Goal: Information Seeking & Learning: Learn about a topic

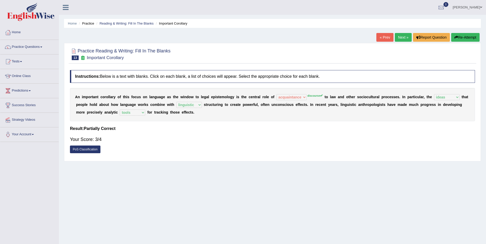
select select "acquaintance"
select select "ideas"
select select "linguistic"
select select "tools"
click at [403, 35] on link "Next »" at bounding box center [403, 37] width 17 height 9
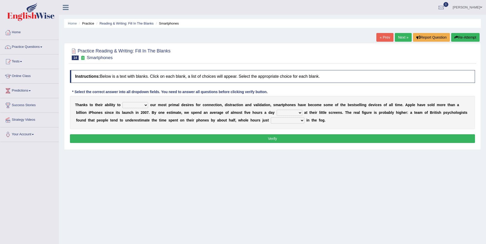
click at [142, 104] on select "hijack describe sharpen conserve" at bounding box center [135, 105] width 26 height 6
select select "sharpen"
click at [122, 102] on select "hijack describe sharpen conserve" at bounding box center [135, 105] width 26 height 6
click at [277, 112] on select "watching waggling snoring staring" at bounding box center [290, 113] width 26 height 6
select select "watching"
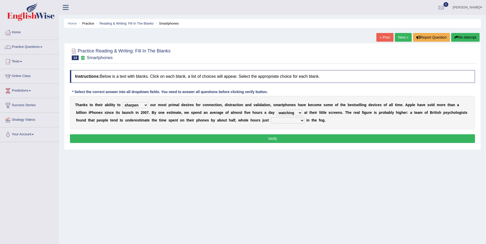
click at [277, 110] on select "watching waggling snoring staring" at bounding box center [290, 113] width 26 height 6
click at [271, 120] on select "has evaporated evaporating evaporate evaporates" at bounding box center [288, 121] width 34 height 6
select select "has evaporated"
click at [271, 118] on select "has evaporated evaporating evaporate evaporates" at bounding box center [288, 121] width 34 height 6
click at [273, 139] on button "Verify" at bounding box center [272, 138] width 405 height 9
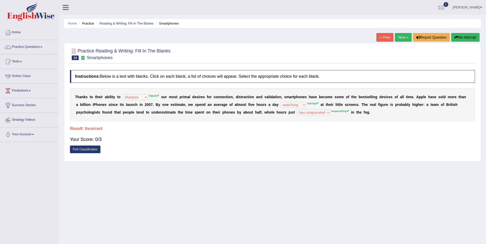
click at [467, 36] on button "Re-Attempt" at bounding box center [465, 37] width 28 height 9
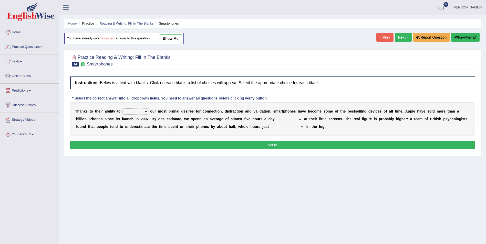
select select "hijack"
click at [122, 109] on select "hijack describe sharpen conserve" at bounding box center [135, 112] width 26 height 6
click at [277, 119] on select "watching waggling snoring staring" at bounding box center [290, 119] width 26 height 6
select select "staring"
click at [277, 116] on select "watching waggling snoring staring" at bounding box center [290, 119] width 26 height 6
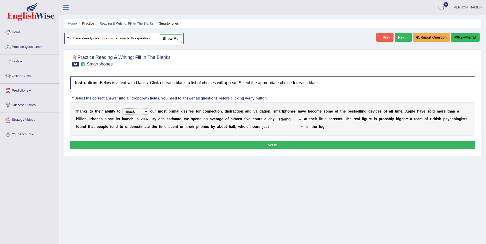
click at [271, 125] on select "has evaporated evaporating evaporate evaporates" at bounding box center [288, 127] width 34 height 6
select select "evaporating"
click at [271, 124] on select "has evaporated evaporating evaporate evaporates" at bounding box center [288, 127] width 34 height 6
click at [269, 146] on button "Verify" at bounding box center [272, 145] width 405 height 9
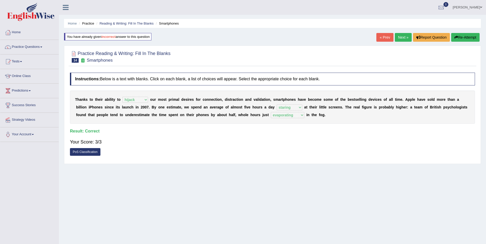
click at [402, 36] on link "Next »" at bounding box center [403, 37] width 17 height 9
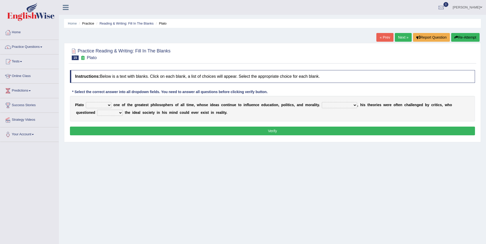
click at [107, 104] on select "keeps comes claims remains" at bounding box center [99, 105] width 26 height 6
click at [340, 105] on select "Notwithstanding So However Whatever" at bounding box center [339, 105] width 35 height 6
click at [104, 104] on select "keeps comes claims remains" at bounding box center [99, 105] width 26 height 6
select select "remains"
click at [86, 102] on select "keeps comes claims remains" at bounding box center [99, 105] width 26 height 6
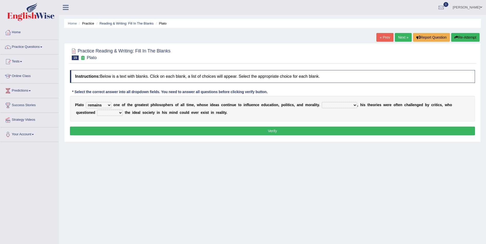
click at [328, 105] on select "Notwithstanding So However Whatever" at bounding box center [339, 105] width 35 height 6
select select "However"
click at [322, 102] on select "Notwithstanding So However Whatever" at bounding box center [339, 105] width 35 height 6
click at [99, 113] on select "which what that whether" at bounding box center [110, 113] width 26 height 6
click at [97, 110] on select "which what that whether" at bounding box center [110, 113] width 26 height 6
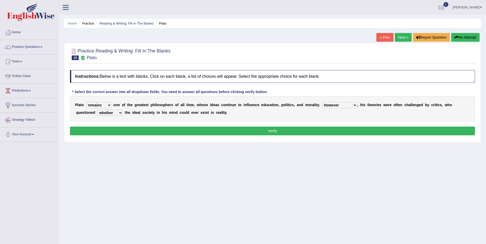
click at [99, 112] on select "which what that whether" at bounding box center [110, 113] width 26 height 6
select select "that"
click at [97, 110] on select "which what that whether" at bounding box center [110, 113] width 26 height 6
click at [277, 130] on button "Verify" at bounding box center [272, 131] width 405 height 9
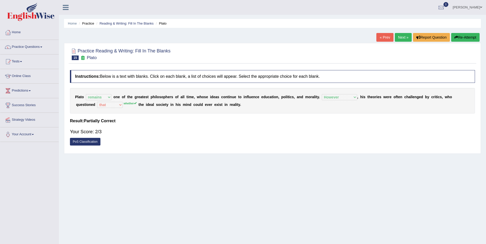
click at [402, 36] on link "Next »" at bounding box center [403, 37] width 17 height 9
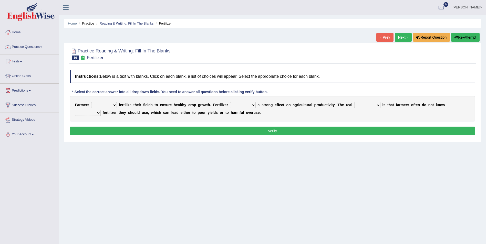
click at [103, 106] on select "must should need can" at bounding box center [104, 105] width 26 height 6
select select "must"
click at [91, 102] on select "must should need can" at bounding box center [104, 105] width 26 height 6
click at [245, 105] on select "has had have having" at bounding box center [243, 105] width 26 height 6
select select "have"
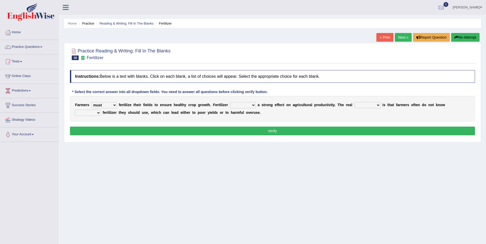
click at [230, 102] on select "has had have having" at bounding box center [243, 105] width 26 height 6
click at [363, 105] on select "problem question conclusion answer" at bounding box center [367, 105] width 26 height 6
select select "problem"
click at [354, 102] on select "problem question conclusion answer" at bounding box center [367, 105] width 26 height 6
click at [101, 110] on select "how much how many however so much" at bounding box center [88, 113] width 26 height 6
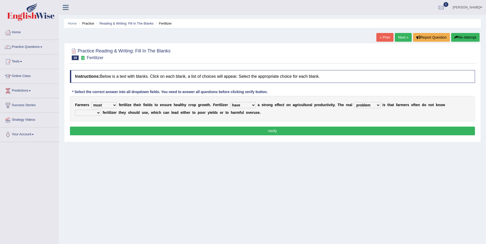
select select "how much"
click at [101, 110] on select "how much how many however so much" at bounding box center [88, 113] width 26 height 6
click at [296, 133] on button "Verify" at bounding box center [272, 131] width 405 height 9
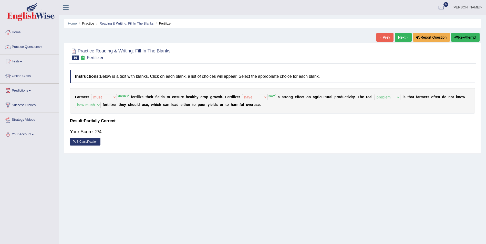
click at [400, 35] on link "Next »" at bounding box center [403, 37] width 17 height 9
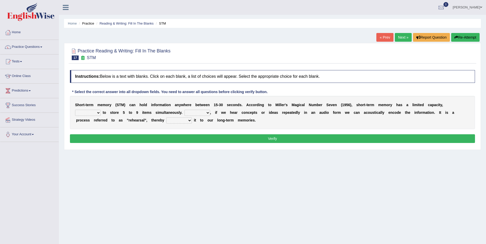
click at [101, 110] on select "being able is able be able unable" at bounding box center [88, 113] width 26 height 6
select select "being able"
click at [101, 110] on select "being able is able be able unable" at bounding box center [88, 113] width 26 height 6
click at [184, 110] on select "However So Moreover Therefore" at bounding box center [197, 113] width 26 height 6
select select "However"
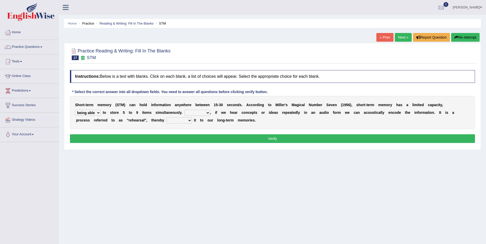
click at [184, 110] on select "However So Moreover Therefore" at bounding box center [197, 113] width 26 height 6
click at [166, 122] on select "commit commits commiting commited" at bounding box center [179, 121] width 26 height 6
select select "commiting"
click at [166, 118] on select "commit commits commiting commited" at bounding box center [179, 121] width 26 height 6
click at [272, 137] on button "Verify" at bounding box center [272, 138] width 405 height 9
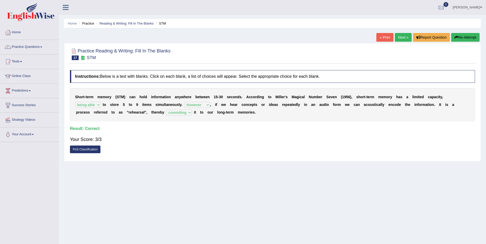
click at [401, 38] on link "Next »" at bounding box center [403, 37] width 17 height 9
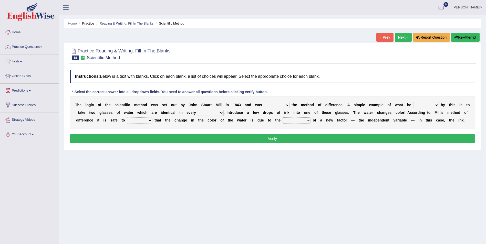
click at [275, 104] on select "pointed claimed demanded named" at bounding box center [277, 105] width 26 height 6
click at [413, 105] on select "capped charged found meant" at bounding box center [426, 105] width 26 height 6
select select "found"
click at [413, 102] on select "capped charged found meant" at bounding box center [426, 105] width 26 height 6
click at [198, 112] on select "thought identity measure respect" at bounding box center [211, 113] width 26 height 6
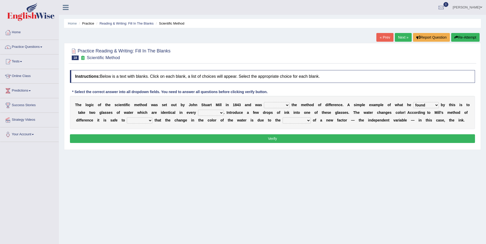
select select "respect"
click at [198, 110] on select "thought identity measure respect" at bounding box center [211, 113] width 26 height 6
click at [127, 120] on select "assume discuss prefer acclaim" at bounding box center [140, 121] width 26 height 6
click at [282, 122] on select "introduction magnitude preparation purification" at bounding box center [296, 121] width 28 height 6
select select "introduction"
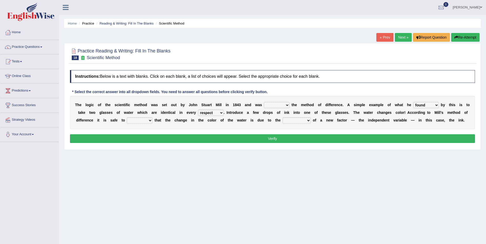
click at [282, 118] on select "introduction magnitude preparation purification" at bounding box center [296, 121] width 28 height 6
click at [127, 119] on select "assume discuss prefer acclaim" at bounding box center [140, 121] width 26 height 6
select select "assume"
click at [127, 118] on select "assume discuss prefer acclaim" at bounding box center [140, 121] width 26 height 6
click at [264, 105] on select "pointed claimed demanded named" at bounding box center [277, 105] width 26 height 6
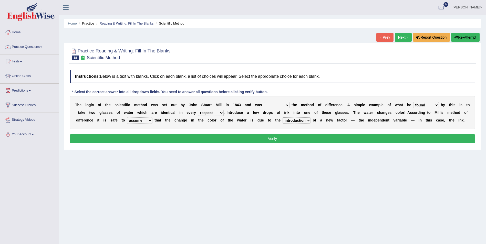
select select "named"
click at [264, 102] on select "pointed claimed demanded named" at bounding box center [277, 105] width 26 height 6
click at [259, 137] on button "Verify" at bounding box center [272, 138] width 405 height 9
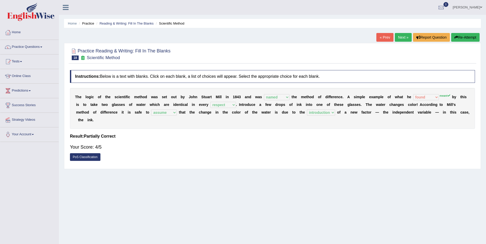
click at [404, 38] on link "Next »" at bounding box center [403, 37] width 17 height 9
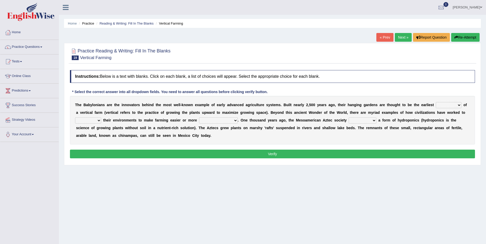
click at [437, 104] on select "prototype failure discredit protocol" at bounding box center [449, 105] width 26 height 6
select select "prototype"
click at [436, 102] on select "prototype failure discredit protocol" at bounding box center [449, 105] width 26 height 6
click at [101, 118] on select "manipulate escape respect disarrange" at bounding box center [88, 121] width 26 height 6
click at [199, 120] on select "productive constructive connective counterproductive" at bounding box center [218, 121] width 39 height 6
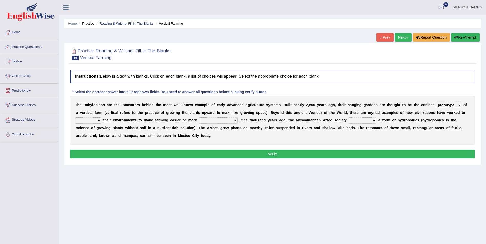
select select "productive"
click at [199, 118] on select "productive constructive connective counterproductive" at bounding box center [218, 121] width 39 height 6
click at [349, 120] on select "domineered volunteered pioneered engineered" at bounding box center [363, 121] width 28 height 6
select select "engineered"
click at [349, 118] on select "domineered volunteered pioneered engineered" at bounding box center [363, 121] width 28 height 6
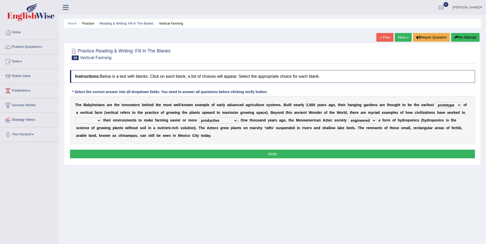
click at [101, 118] on select "manipulate escape respect disarrange" at bounding box center [88, 121] width 26 height 6
select select "respect"
click at [101, 118] on select "manipulate escape respect disarrange" at bounding box center [88, 121] width 26 height 6
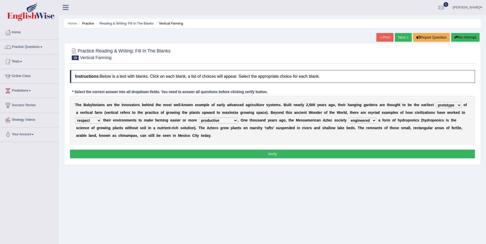
click at [271, 152] on button "Verify" at bounding box center [272, 154] width 405 height 9
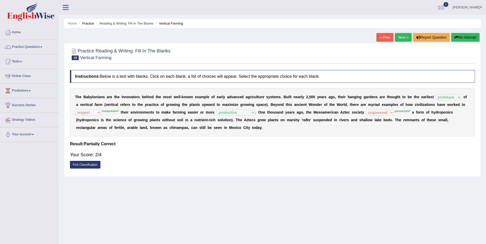
click at [386, 35] on link "« Prev" at bounding box center [384, 37] width 17 height 9
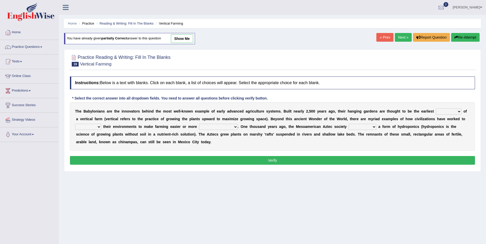
click at [184, 39] on link "show me" at bounding box center [182, 38] width 22 height 9
select select "prototype"
select select "respect"
select select "productive"
select select "engineered"
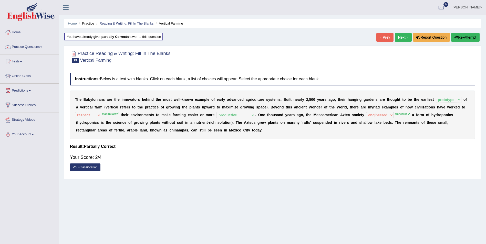
click at [403, 36] on link "Next »" at bounding box center [403, 37] width 17 height 9
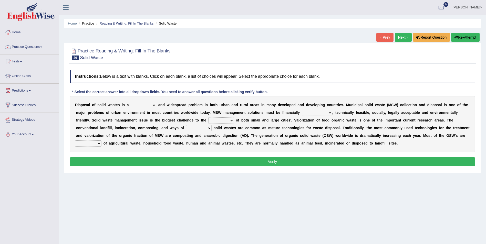
click at [151, 105] on select "slanting stinging stalling shafting" at bounding box center [144, 105] width 26 height 6
select select "stinging"
click at [131, 102] on select "slanting stinging stalling shafting" at bounding box center [144, 105] width 26 height 6
click at [302, 113] on select "unattainable sustainable objectionable treasonable" at bounding box center [317, 113] width 30 height 6
select select "sustainable"
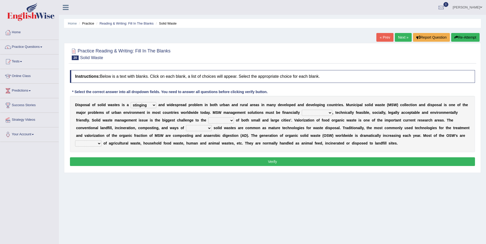
click at [302, 110] on select "unattainable sustainable objectionable treasonable" at bounding box center [317, 113] width 30 height 6
click at [208, 120] on select "plants culture authorities history" at bounding box center [221, 121] width 26 height 6
select select "authorities"
click at [208, 118] on select "plants culture authorities history" at bounding box center [221, 121] width 26 height 6
click at [186, 127] on select "reserving preserving deserving handling" at bounding box center [199, 128] width 26 height 6
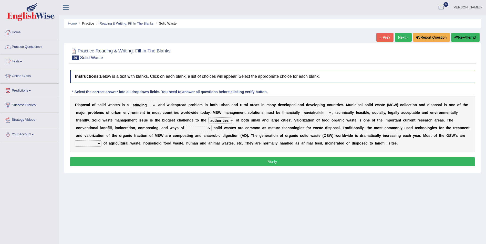
select select "handling"
click at [186, 125] on select "reserving preserving deserving handling" at bounding box center [199, 128] width 26 height 6
click at [101, 141] on select "composed disposed composing disposing" at bounding box center [88, 144] width 26 height 6
select select "composed"
click at [101, 141] on select "composed disposed composing disposing" at bounding box center [88, 144] width 26 height 6
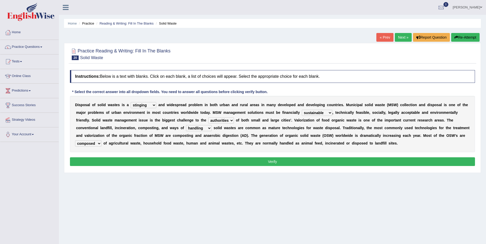
click at [274, 161] on button "Verify" at bounding box center [272, 162] width 405 height 9
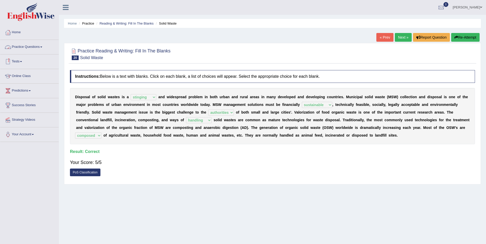
click at [31, 46] on link "Practice Questions" at bounding box center [29, 46] width 58 height 13
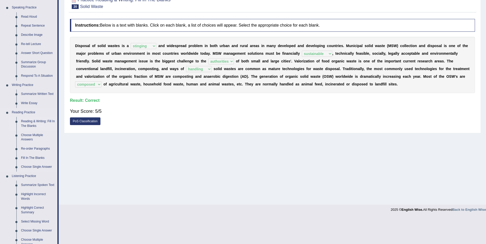
scroll to position [77, 0]
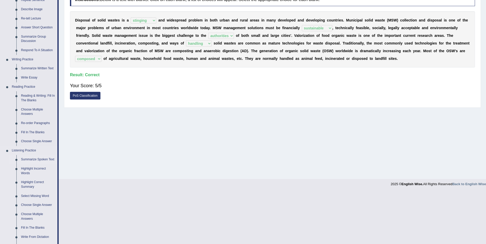
click at [47, 157] on link "Summarize Spoken Text" at bounding box center [38, 159] width 39 height 9
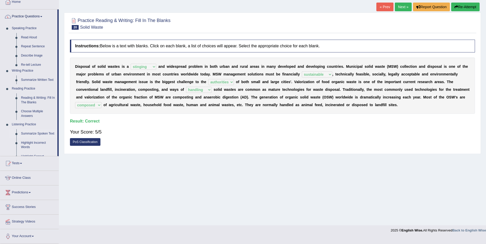
scroll to position [25, 0]
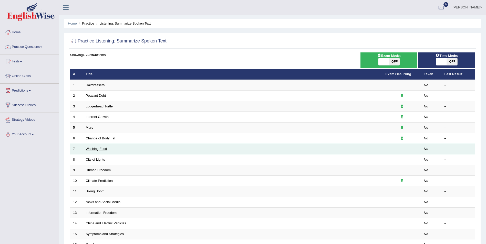
click at [95, 148] on link "Washing Food" at bounding box center [96, 149] width 21 height 4
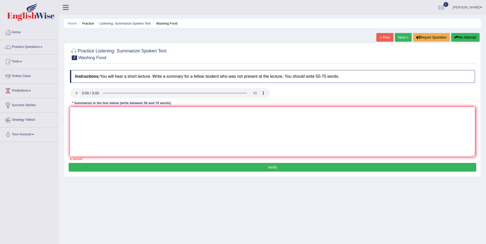
click at [386, 34] on link "« Prev" at bounding box center [384, 37] width 17 height 9
click at [81, 58] on icon at bounding box center [80, 58] width 5 height 4
click at [72, 58] on span "6" at bounding box center [74, 58] width 5 height 5
click at [73, 58] on span "6" at bounding box center [74, 58] width 5 height 5
click at [74, 58] on span "6" at bounding box center [74, 58] width 5 height 5
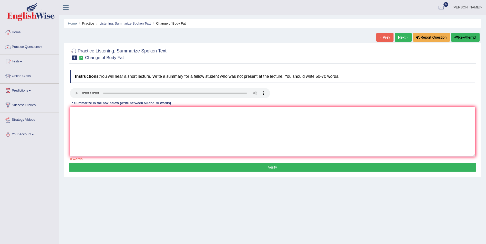
click at [103, 50] on h2 "Practice Listening: Summarize Spoken Text 6 Change of Body Fat" at bounding box center [118, 53] width 97 height 13
click at [106, 56] on small "Change of Body Fat" at bounding box center [104, 57] width 39 height 5
click at [387, 38] on link "« Prev" at bounding box center [384, 37] width 17 height 9
click at [24, 46] on link "Practice Questions" at bounding box center [29, 46] width 58 height 13
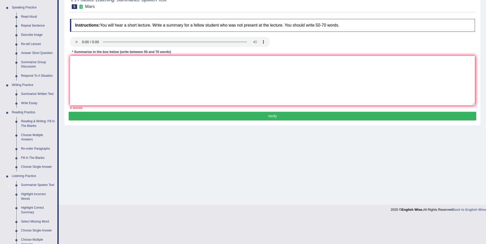
click at [37, 185] on link "Summarize Spoken Text" at bounding box center [38, 185] width 39 height 9
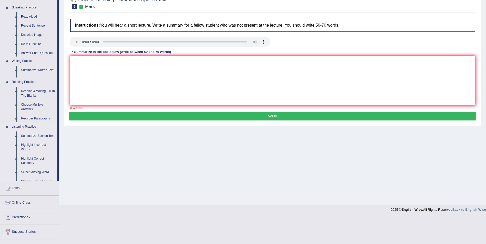
scroll to position [25, 0]
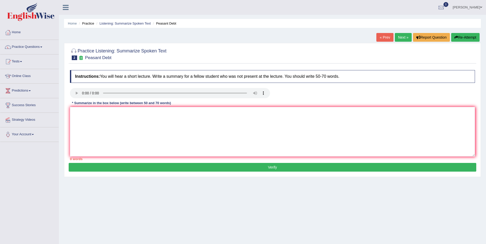
click at [96, 57] on small "Peasant Debt" at bounding box center [98, 57] width 26 height 5
click at [75, 58] on span "2" at bounding box center [74, 58] width 5 height 5
click at [79, 57] on icon at bounding box center [80, 58] width 5 height 4
click at [386, 37] on link "« Prev" at bounding box center [384, 37] width 17 height 9
click at [85, 118] on textarea at bounding box center [272, 132] width 405 height 50
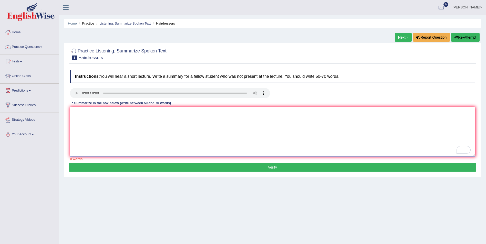
click at [81, 119] on textarea "To enrich screen reader interactions, please activate Accessibility in Grammarl…" at bounding box center [272, 132] width 405 height 50
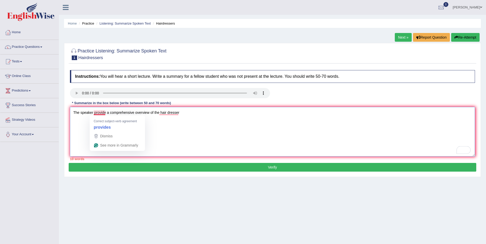
click at [104, 112] on textarea "The speaker provide a comprehensive overview of the hair dresser" at bounding box center [272, 132] width 405 height 50
click at [105, 112] on textarea "The speaker provide a comprehensive overview of the hair dresser" at bounding box center [272, 132] width 405 height 50
click at [184, 112] on textarea "The speaker provided a comprehensive overview of the hair dresser" at bounding box center [272, 132] width 405 height 50
click at [176, 112] on textarea "The speaker provided a comprehensive overview of the hair dresser" at bounding box center [272, 132] width 405 height 50
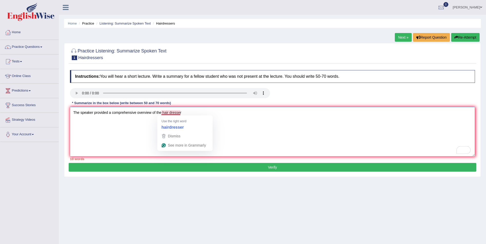
click at [167, 112] on textarea "The speaker provided a comprehensive overview of the hair dresser" at bounding box center [272, 132] width 405 height 50
click at [169, 111] on textarea "The speaker provided a comprehensive overview of the hair dresser" at bounding box center [272, 132] width 405 height 50
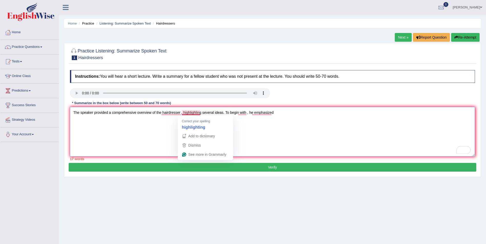
click at [194, 111] on textarea "The speaker provided a comprehensive overview of the hairdresser , highlighling…" at bounding box center [272, 132] width 405 height 50
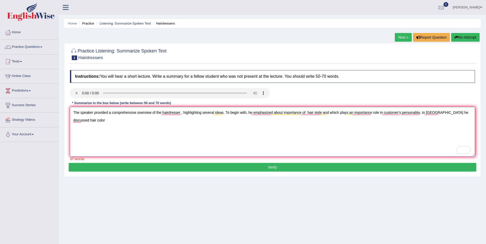
click at [461, 113] on textarea "The speaker provided a comprehensive overview of the hairdresser , highlighting…" at bounding box center [272, 132] width 405 height 50
click at [74, 120] on textarea "The speaker provided a comprehensive overview of the hairdresser , highlighting…" at bounding box center [272, 132] width 405 height 50
click at [100, 120] on textarea "The speaker provided a comprehensive overview of the hairdresser , highlighting…" at bounding box center [272, 132] width 405 height 50
click at [96, 119] on textarea "The speaker provided a comprehensive overview of the hairdresser , highlighting…" at bounding box center [272, 132] width 405 height 50
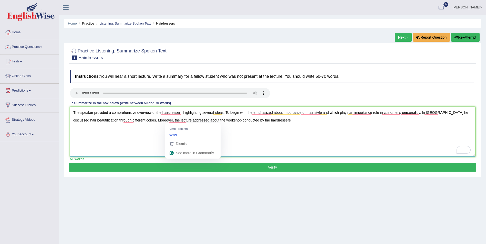
click at [169, 119] on textarea "The speaker provided a comprehensive overview of the hairdresser , highlighting…" at bounding box center [272, 132] width 405 height 50
click at [198, 125] on textarea "The speaker provided a comprehensive overview of the hairdresser , highlighting…" at bounding box center [272, 132] width 405 height 50
click at [175, 120] on textarea "The speaker provided a comprehensive overview of the hairdresser , highlighting…" at bounding box center [272, 132] width 405 height 50
click at [271, 121] on textarea "The speaker provided a comprehensive overview of the hairdresser , highlighting…" at bounding box center [272, 132] width 405 height 50
drag, startPoint x: 135, startPoint y: 119, endPoint x: 300, endPoint y: 120, distance: 164.2
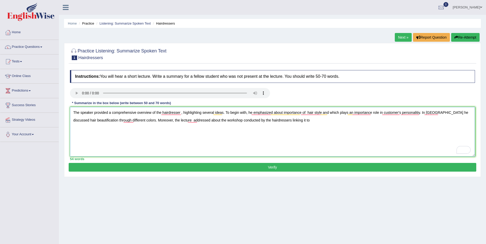
click at [300, 120] on textarea "The speaker provided a comprehensive overview of the hairdresser , highlighting…" at bounding box center [272, 132] width 405 height 50
click at [292, 121] on textarea "The speaker provided a comprehensive overview of the hairdresser , highlighting…" at bounding box center [272, 132] width 405 height 50
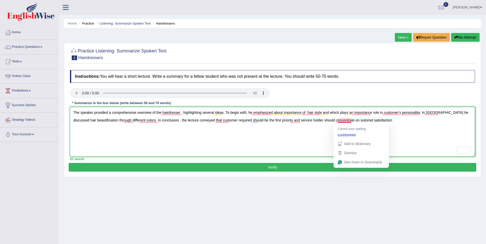
click at [338, 120] on textarea "The speaker provided a comprehensive overview of the hairdresser , highlighting…" at bounding box center [272, 132] width 405 height 50
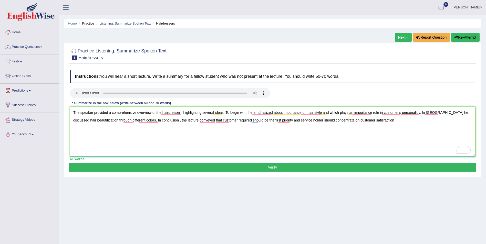
drag, startPoint x: 291, startPoint y: 119, endPoint x: 301, endPoint y: 119, distance: 9.7
click at [301, 119] on textarea "The speaker provided a comprehensive overview of the hairdresser , highlighting…" at bounding box center [272, 132] width 405 height 50
click at [384, 121] on textarea "The speaker provided a comprehensive overview of the hairdresser , highlighting…" at bounding box center [272, 132] width 405 height 50
type textarea "The speaker provided a comprehensive overview of the hairdresser , highlighting…"
click at [273, 165] on button "Verify" at bounding box center [272, 167] width 407 height 9
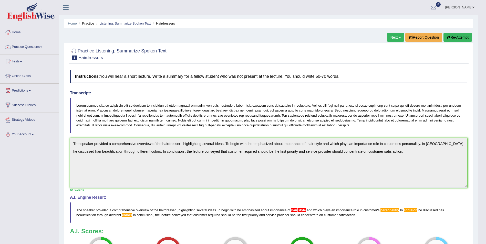
click at [395, 35] on link "Next »" at bounding box center [395, 37] width 17 height 9
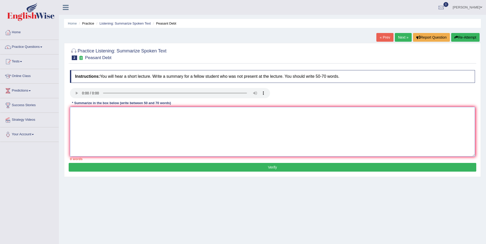
click at [83, 117] on textarea at bounding box center [272, 132] width 405 height 50
click at [213, 112] on textarea "The speaker provided a comprehensive overview of seedcrop, highlighting several…" at bounding box center [272, 132] width 405 height 50
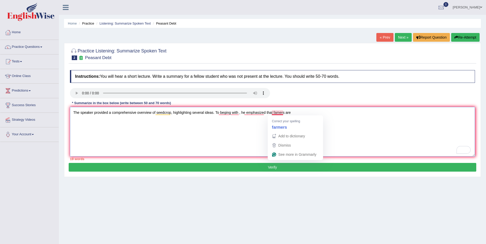
click at [275, 112] on textarea "The speaker provided a comprehensive overview of seedcrop, highlighting several…" at bounding box center [272, 132] width 405 height 50
click at [295, 112] on textarea "The speaker provided a comprehensive overview of seedcrop, highlighting several…" at bounding box center [272, 132] width 405 height 50
click at [305, 112] on textarea "The speaker provided a comprehensive overview of seedcrop, highlighting several…" at bounding box center [272, 132] width 405 height 50
click at [330, 112] on textarea "The speaker provided a comprehensive overview of seedcrop, highlighting several…" at bounding box center [272, 132] width 405 height 50
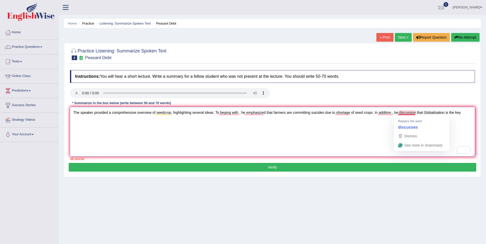
click at [410, 112] on textarea "The speaker provided a comprehensive overview of seedcrop, highlighting several…" at bounding box center [272, 132] width 405 height 50
drag, startPoint x: 410, startPoint y: 112, endPoint x: 415, endPoint y: 112, distance: 5.4
click at [415, 112] on textarea "The speaker provided a comprehensive overview of seedcrop, highlighting several…" at bounding box center [272, 132] width 405 height 50
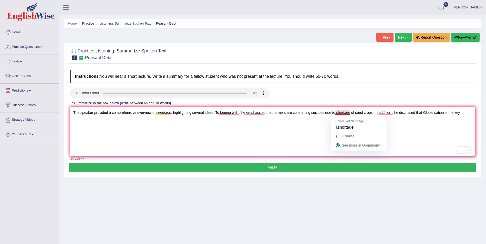
click at [335, 111] on textarea "The speaker provided a comprehensive overview of seedcrop, highlighting several…" at bounding box center [272, 132] width 405 height 50
click at [467, 112] on textarea "The speaker provided a comprehensive overview of seedcrop, highlighting several…" at bounding box center [272, 132] width 405 height 50
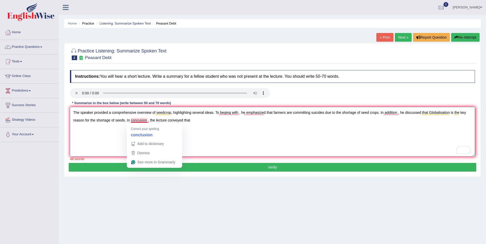
click at [137, 121] on textarea "The speaker provided a comprehensive overview of seedcrop, highlighting several…" at bounding box center [272, 132] width 405 height 50
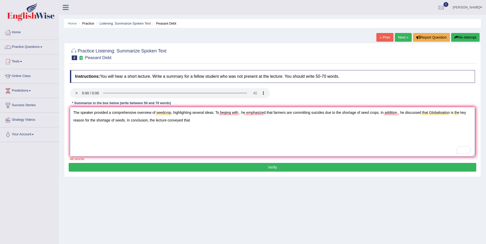
click at [196, 120] on textarea "The speaker provided a comprehensive overview of seedcrop, highlighting several…" at bounding box center [272, 132] width 405 height 50
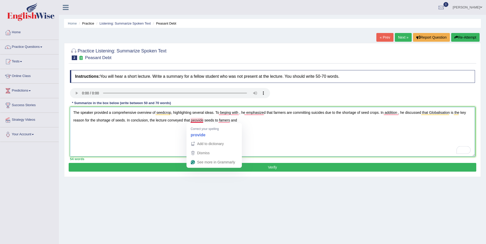
click at [194, 120] on textarea "The speaker provided a comprehensive overview of seedcrop, highlighting several…" at bounding box center [272, 132] width 405 height 50
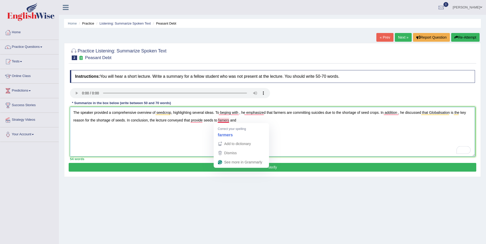
click at [221, 120] on textarea "The speaker provided a comprehensive overview of seedcrop, highlighting several…" at bounding box center [272, 132] width 405 height 50
click at [249, 119] on textarea "The speaker provided a comprehensive overview of seedcrop, highlighting several…" at bounding box center [272, 132] width 405 height 50
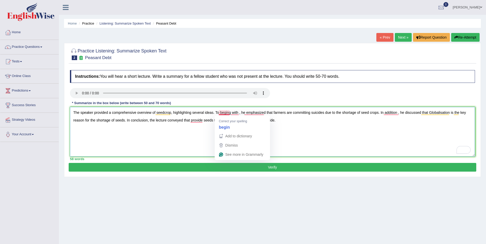
click at [227, 113] on textarea "The speaker provided a comprehensive overview of seedcrop, highlighting several…" at bounding box center [272, 132] width 405 height 50
type textarea "The speaker provided a comprehensive overview of seedcrop, highlighting several…"
click at [290, 120] on textarea "The speaker provided a comprehensive overview of seedcrop, highlighting several…" at bounding box center [272, 132] width 405 height 50
type textarea "The speaker provided a comprehensive overview of seedcrop, highlighting several…"
click at [276, 169] on button "Verify" at bounding box center [272, 167] width 407 height 9
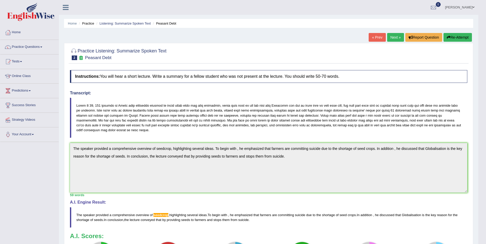
click at [171, 130] on blockquote at bounding box center [268, 118] width 397 height 40
drag, startPoint x: 175, startPoint y: 130, endPoint x: 118, endPoint y: 112, distance: 59.6
click at [119, 112] on blockquote at bounding box center [268, 118] width 397 height 40
drag, startPoint x: 75, startPoint y: 103, endPoint x: 110, endPoint y: 116, distance: 36.8
click at [97, 116] on blockquote at bounding box center [268, 118] width 397 height 40
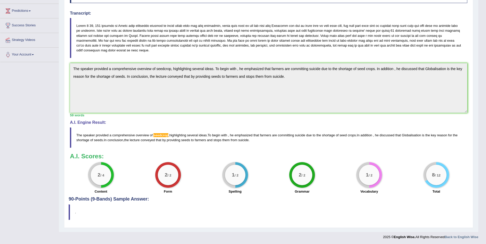
scroll to position [81, 0]
